Goal: Task Accomplishment & Management: Use online tool/utility

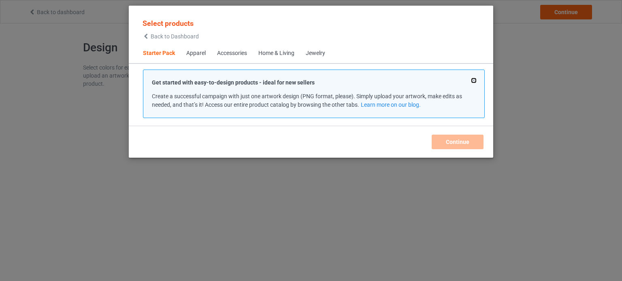
click at [474, 80] on button at bounding box center [474, 81] width 4 height 4
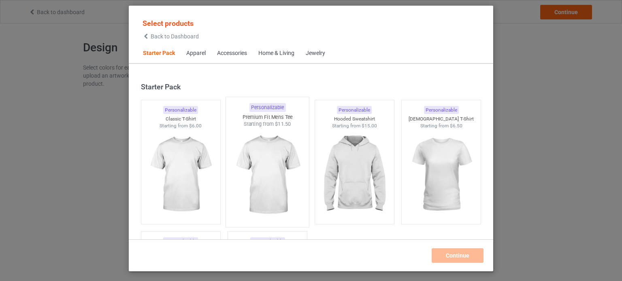
click at [270, 152] on img at bounding box center [268, 175] width 76 height 95
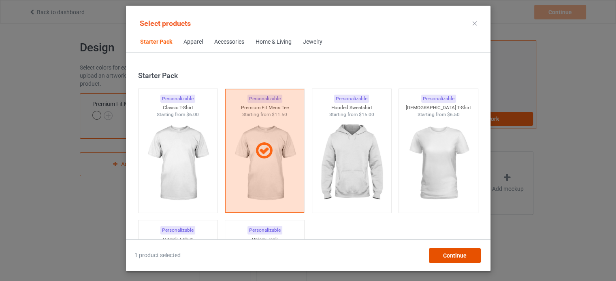
click at [453, 259] on span "Continue" at bounding box center [453, 256] width 23 height 6
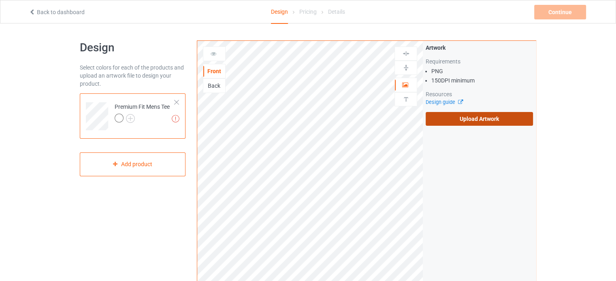
click at [476, 116] on label "Upload Artwork" at bounding box center [478, 119] width 107 height 14
click at [0, 0] on input "Upload Artwork" at bounding box center [0, 0] width 0 height 0
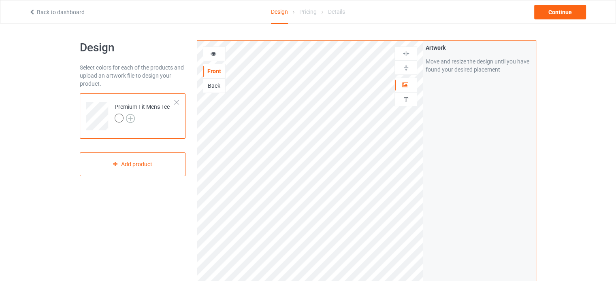
click at [128, 117] on img at bounding box center [130, 118] width 9 height 9
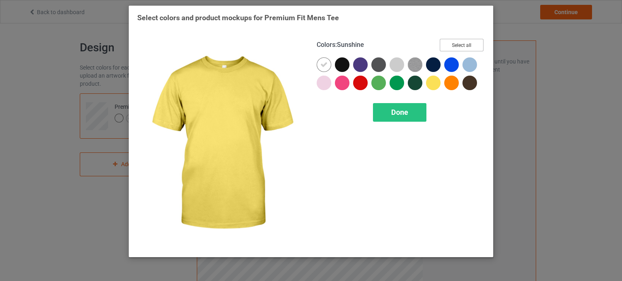
click at [475, 44] on button "Select all" at bounding box center [462, 45] width 44 height 13
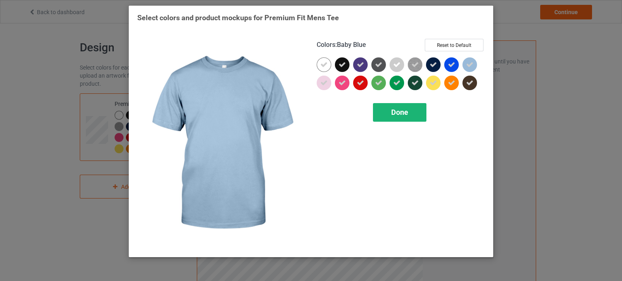
click at [403, 117] on div "Done" at bounding box center [399, 112] width 53 height 19
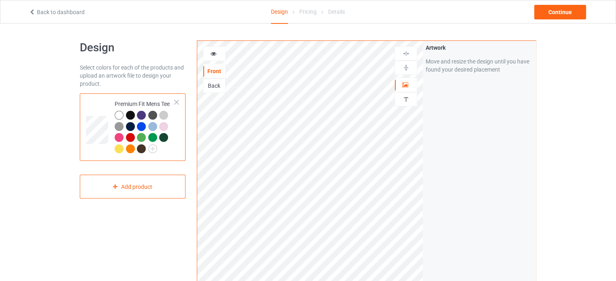
click at [211, 55] on icon at bounding box center [213, 53] width 7 height 6
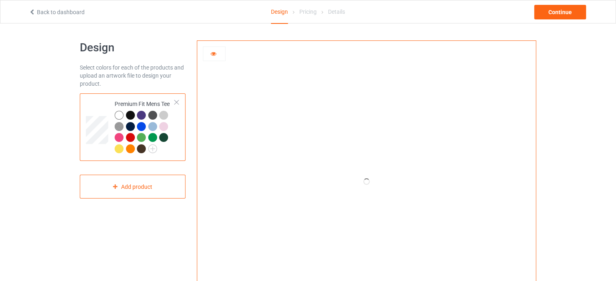
click at [214, 55] on icon at bounding box center [213, 53] width 7 height 6
